Goal: Navigation & Orientation: Find specific page/section

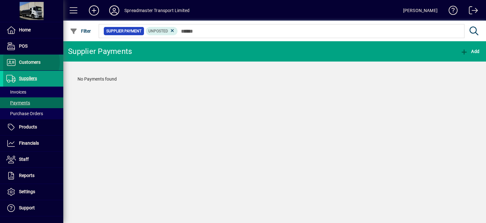
click at [30, 62] on span "Customers" at bounding box center [30, 62] width 22 height 5
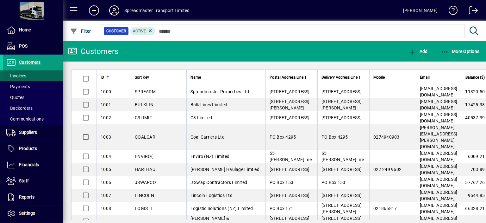
click at [25, 74] on span "Invoices" at bounding box center [16, 75] width 20 height 5
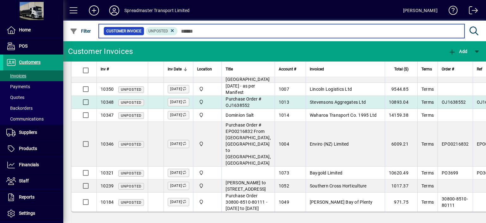
scroll to position [123, 0]
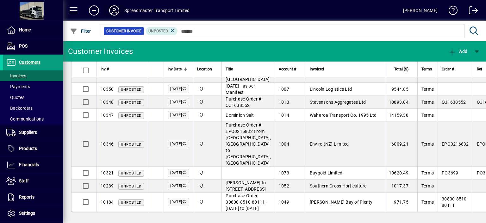
click at [114, 7] on icon at bounding box center [114, 10] width 13 height 10
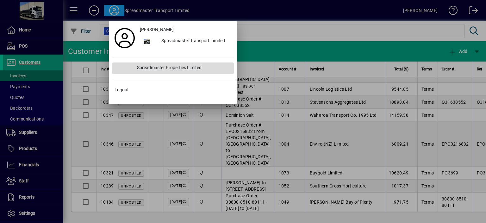
click at [180, 67] on div "Spreadmaster Properties Limited" at bounding box center [183, 67] width 102 height 11
